Goal: Information Seeking & Learning: Learn about a topic

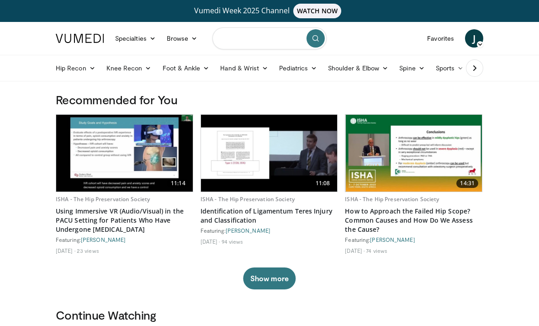
click at [267, 42] on input "Search topics, interventions" at bounding box center [269, 38] width 114 height 22
type input "**********"
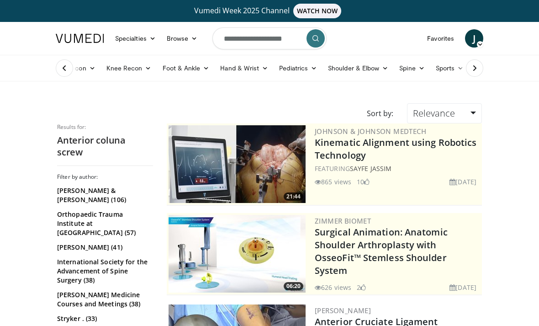
click at [266, 43] on input "**********" at bounding box center [269, 38] width 114 height 22
click at [267, 42] on input "**********" at bounding box center [269, 38] width 114 height 22
type input "**********"
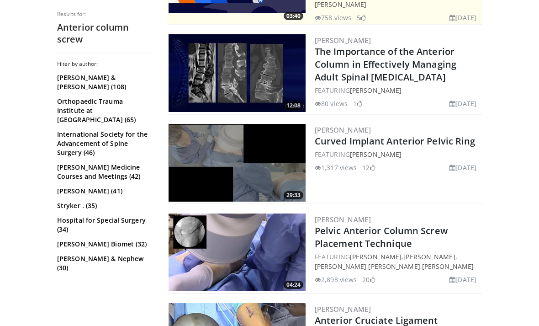
scroll to position [306, 0]
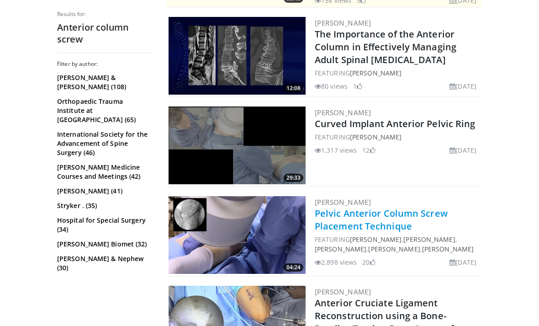
click at [410, 212] on link "Pelvic Anterior Column Screw Placement Technique" at bounding box center [381, 219] width 133 height 25
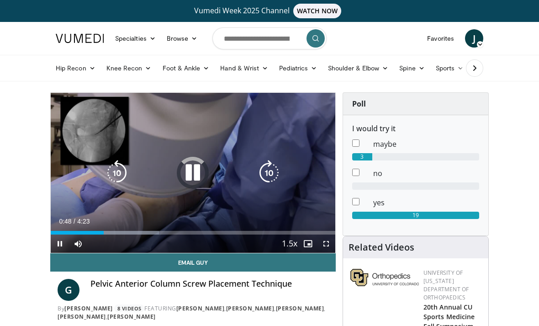
click at [104, 232] on div "Progress Bar" at bounding box center [105, 233] width 108 height 4
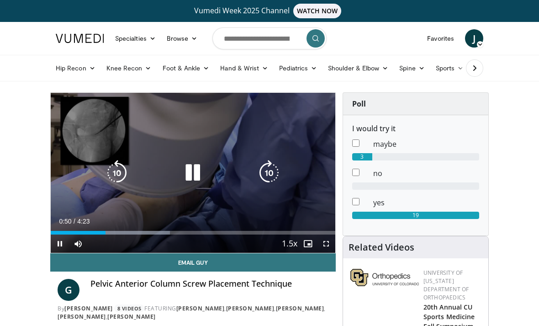
click at [120, 173] on icon "Video Player" at bounding box center [117, 173] width 26 height 26
click at [117, 167] on icon "Video Player" at bounding box center [117, 173] width 26 height 26
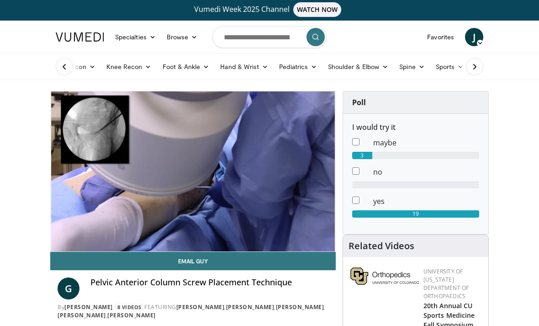
scroll to position [0, 0]
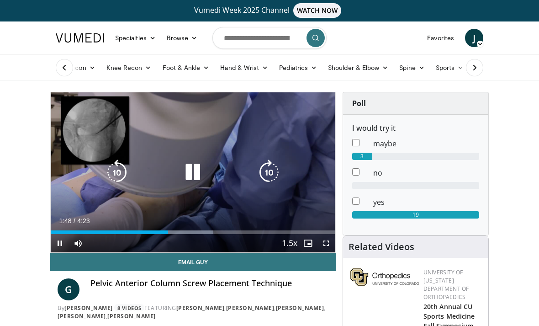
click at [116, 173] on icon "Video Player" at bounding box center [117, 172] width 26 height 26
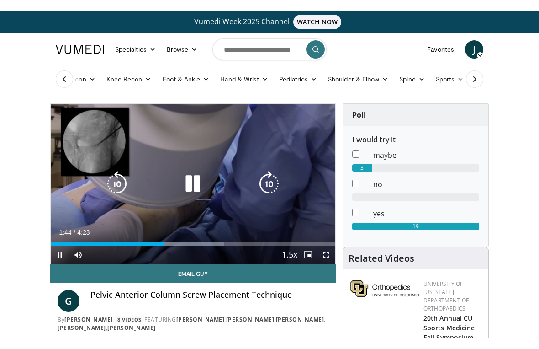
scroll to position [11, 0]
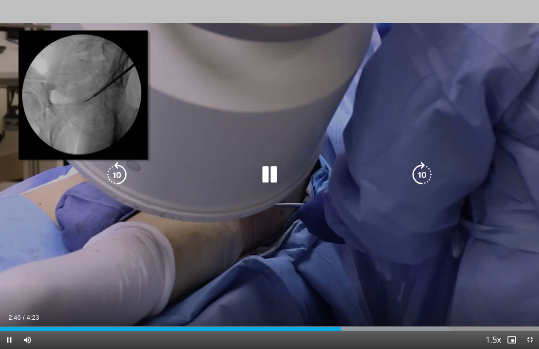
click at [177, 325] on div "Progress Bar" at bounding box center [170, 329] width 341 height 4
click at [163, 325] on div "Progress Bar" at bounding box center [90, 329] width 181 height 4
click at [139, 325] on div "Progress Bar" at bounding box center [258, 329] width 385 height 4
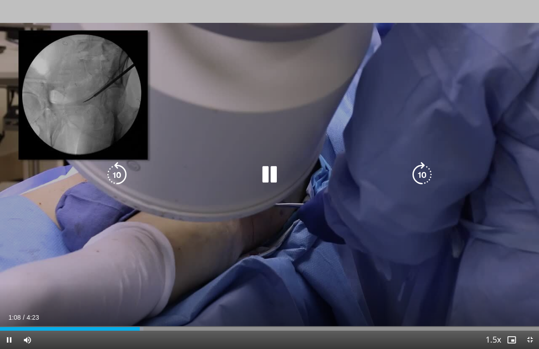
click at [122, 325] on div "Progress Bar" at bounding box center [70, 329] width 140 height 4
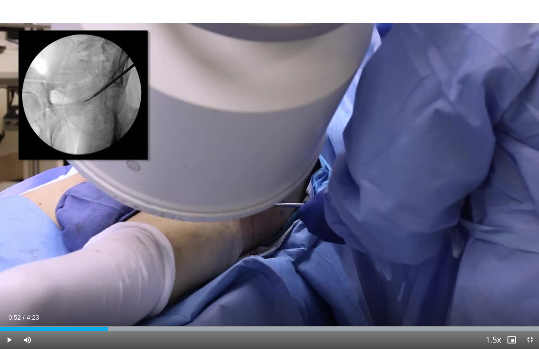
click at [108, 325] on div "Progress Bar" at bounding box center [321, 329] width 436 height 4
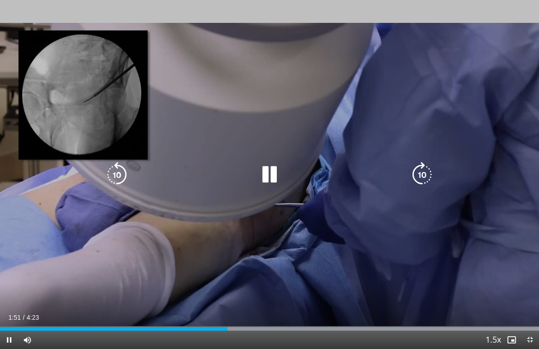
click at [259, 171] on icon "Video Player" at bounding box center [270, 175] width 26 height 26
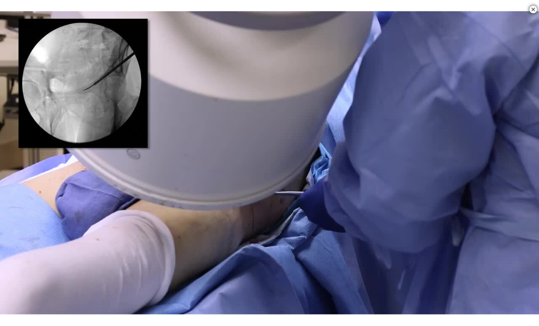
scroll to position [324, 0]
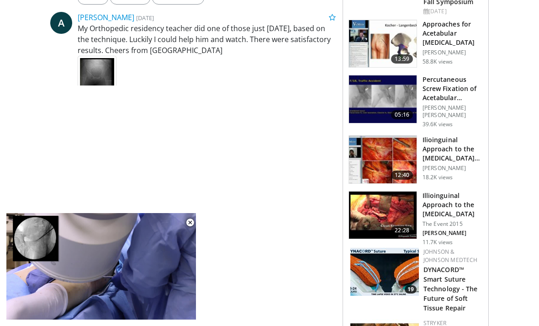
click at [469, 86] on h3 "Percutaneous Screw Fixation of Acetabular [MEDICAL_DATA]" at bounding box center [453, 88] width 60 height 27
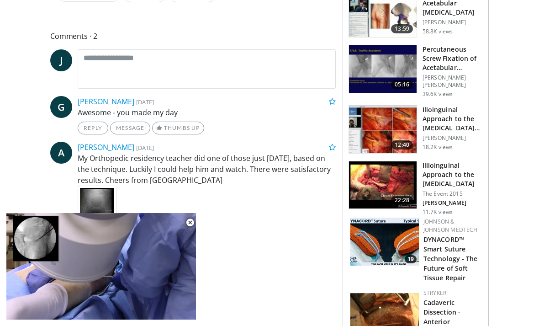
scroll to position [358, 0]
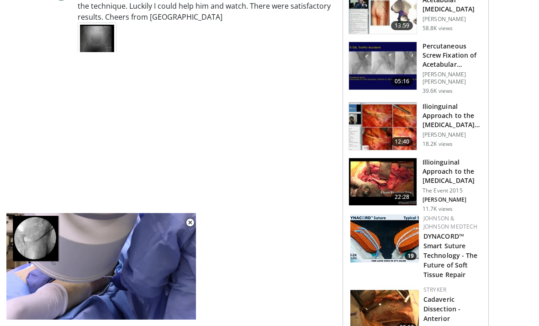
click at [195, 232] on span "Video Player" at bounding box center [190, 222] width 18 height 18
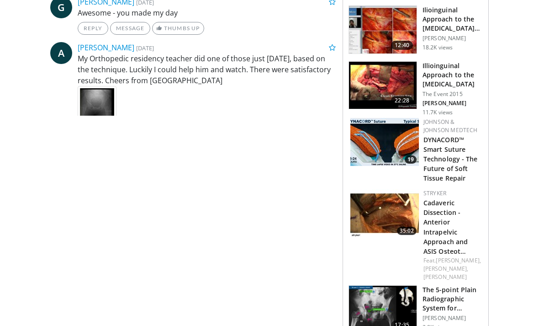
scroll to position [450, 0]
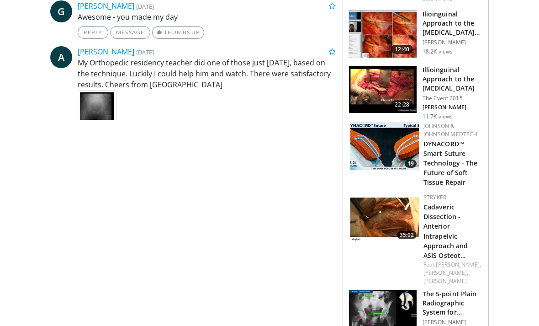
click at [444, 80] on h3 "Illioinguinal Approach to the Acetabulum" at bounding box center [453, 78] width 60 height 27
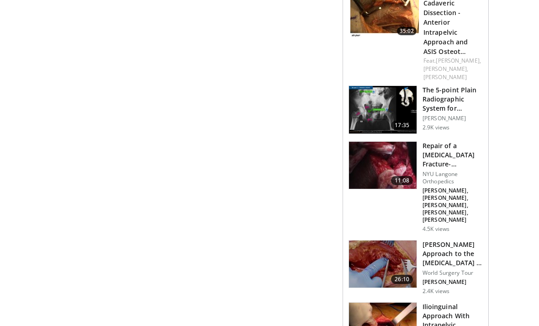
scroll to position [654, 0]
click at [458, 239] on h3 "[PERSON_NAME] Approach to the [MEDICAL_DATA] in Lateral Position" at bounding box center [453, 252] width 60 height 27
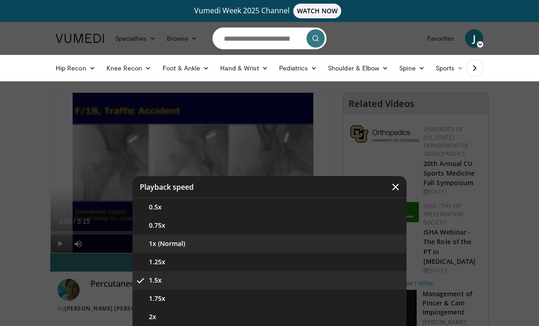
click at [174, 245] on button "1x (Normal)" at bounding box center [269, 243] width 274 height 18
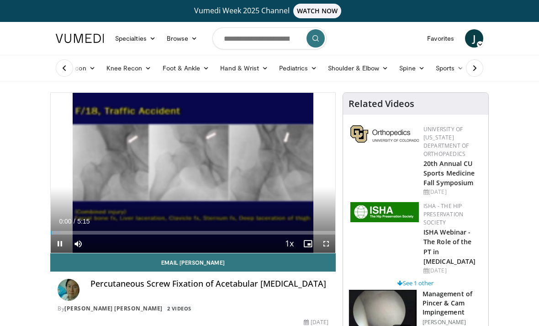
click at [57, 226] on div "Loaded : 3.16%" at bounding box center [193, 230] width 285 height 9
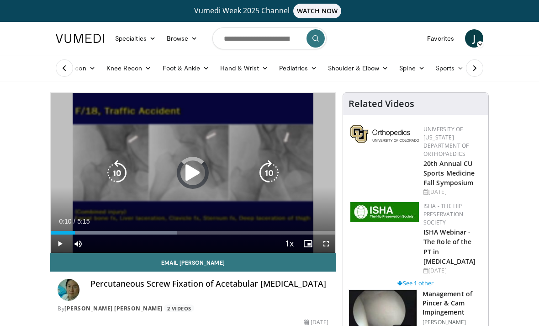
click at [60, 232] on div "Progress Bar" at bounding box center [63, 233] width 24 height 4
click at [72, 233] on div "Progress Bar" at bounding box center [67, 233] width 32 height 4
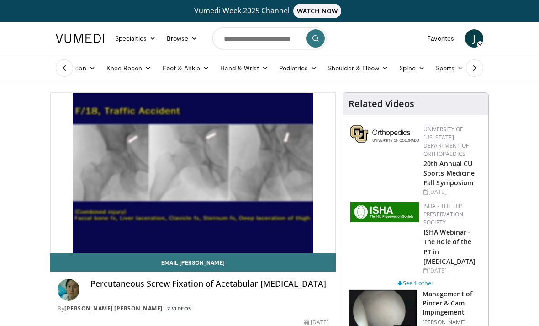
click at [270, 170] on icon "Video Player" at bounding box center [269, 173] width 26 height 26
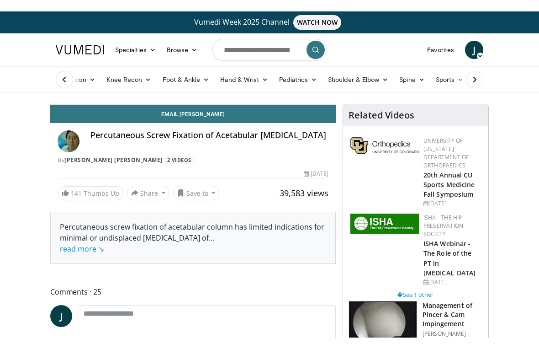
scroll to position [11, 0]
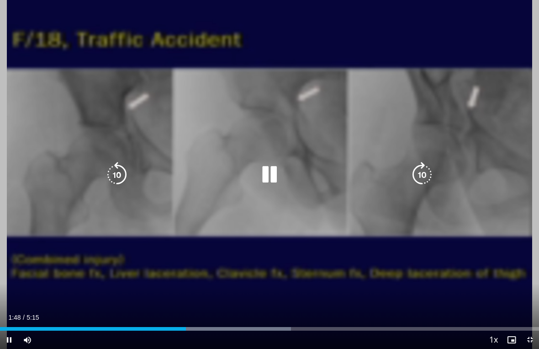
click at [218, 325] on div "Current Time 1:48 / Duration 5:15 Pause Skip Backward Skip Forward Mute Loaded …" at bounding box center [269, 339] width 539 height 18
click at [229, 325] on div "Progress Bar" at bounding box center [265, 329] width 119 height 4
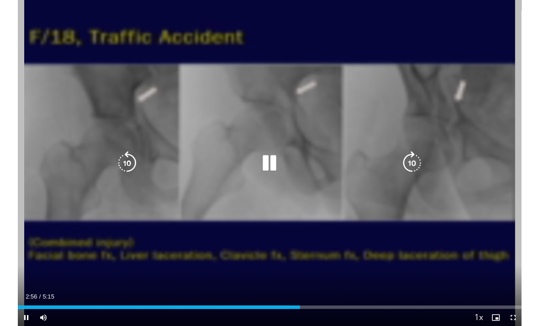
scroll to position [0, 0]
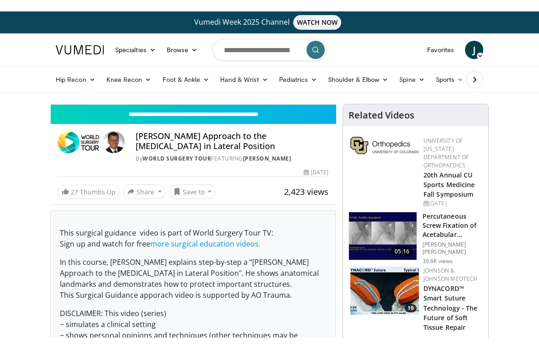
scroll to position [11, 0]
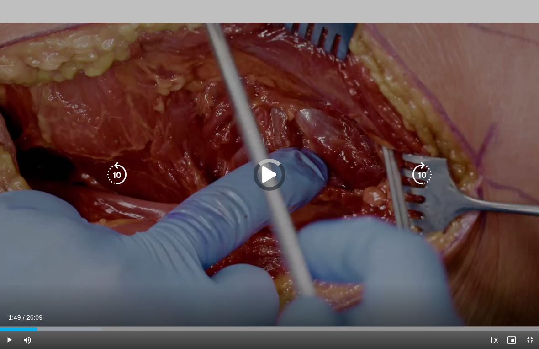
click at [37, 325] on div "Progress Bar" at bounding box center [66, 329] width 71 height 4
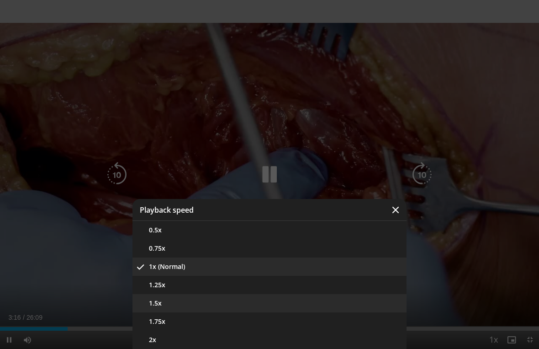
click at [164, 294] on button "1.5x" at bounding box center [269, 303] width 274 height 18
